Goal: Information Seeking & Learning: Learn about a topic

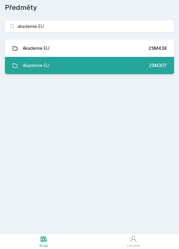
type input "akademie EU"
click at [104, 60] on link "Akademie EU 2SM307" at bounding box center [89, 65] width 169 height 17
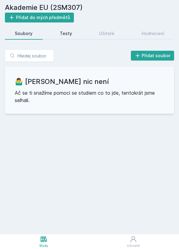
click at [66, 31] on div "Testy" at bounding box center [66, 33] width 12 height 6
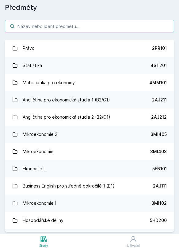
click at [25, 28] on input "search" at bounding box center [89, 26] width 169 height 12
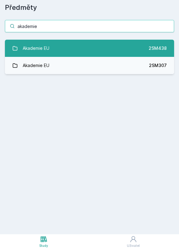
type input "akademie"
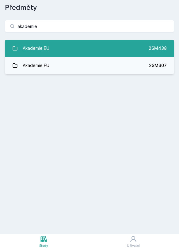
click at [60, 51] on link "Akademie EU 2SM438" at bounding box center [89, 48] width 169 height 17
